Goal: Find specific page/section: Find specific page/section

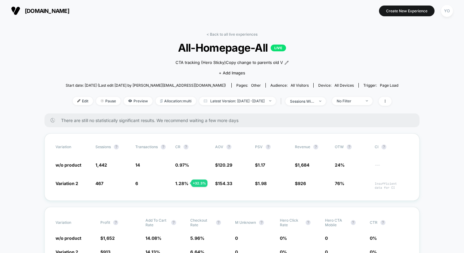
click at [48, 11] on span "[DOMAIN_NAME]" at bounding box center [47, 11] width 44 height 6
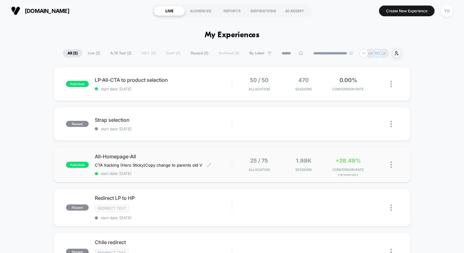
click at [179, 154] on span "All-Homepage-All" at bounding box center [163, 156] width 137 height 6
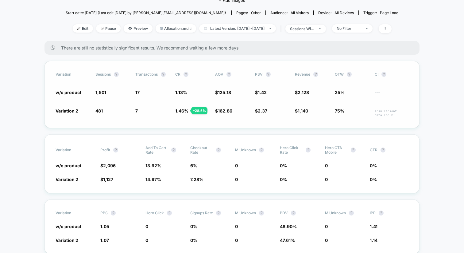
scroll to position [82, 0]
